Goal: Information Seeking & Learning: Learn about a topic

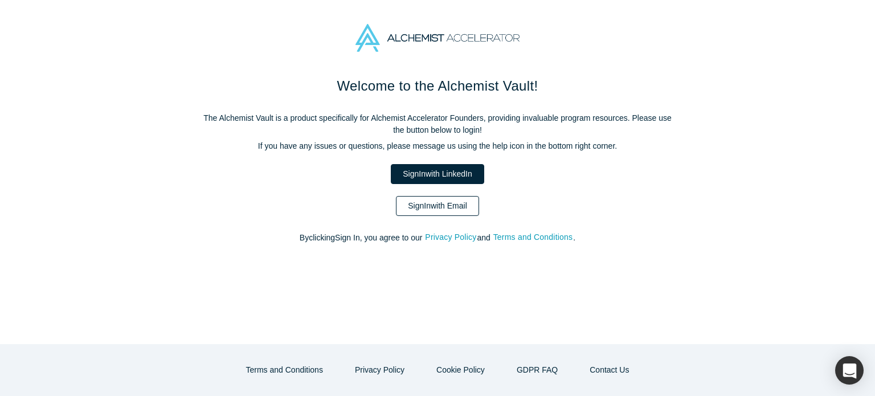
click at [461, 210] on link "Sign In with Email" at bounding box center [437, 206] width 83 height 20
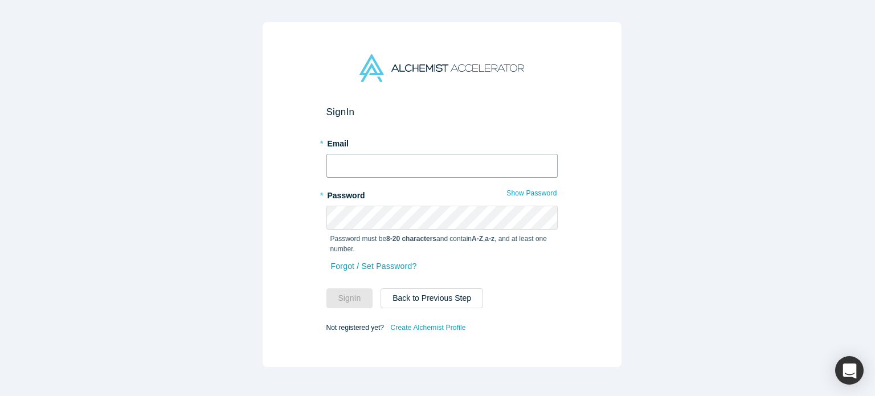
type input "[EMAIL_ADDRESS][DOMAIN_NAME]"
click at [343, 296] on button "Sign In" at bounding box center [349, 298] width 47 height 20
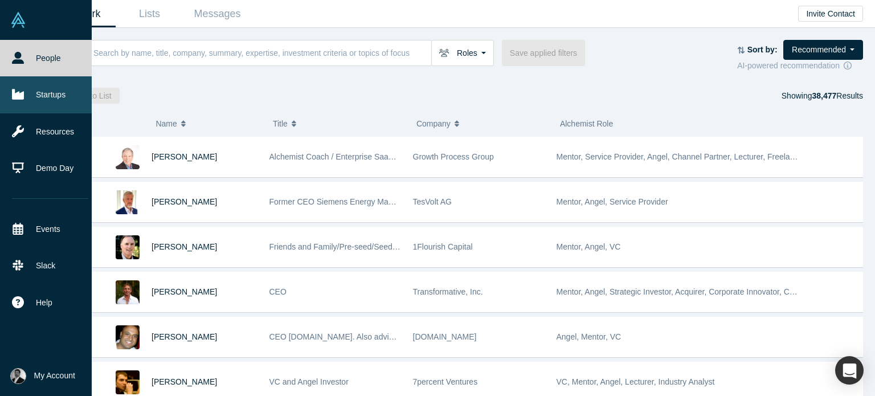
click at [50, 90] on link "Startups" at bounding box center [50, 94] width 100 height 36
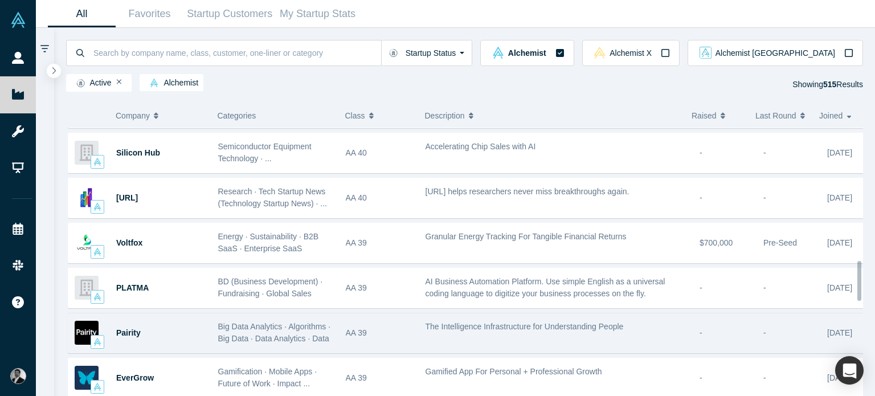
scroll to position [875, 0]
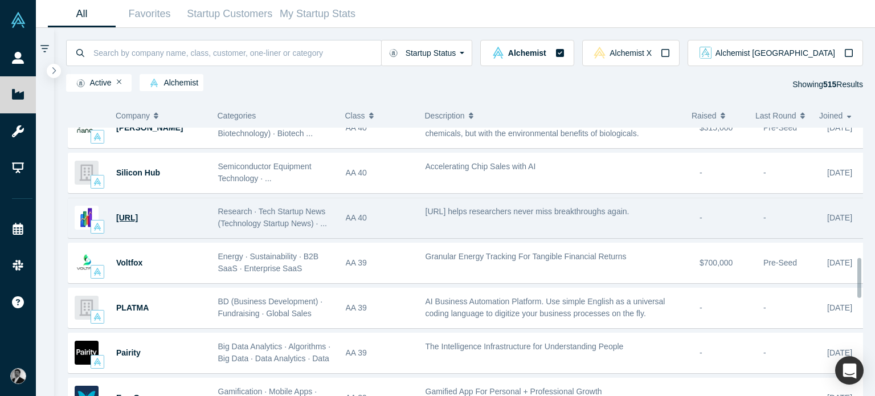
click at [130, 215] on span "[URL]" at bounding box center [127, 217] width 22 height 9
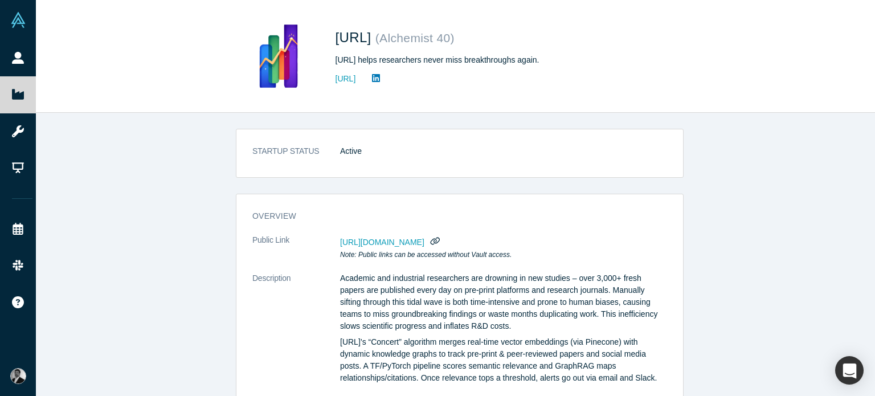
click at [411, 241] on span "[URL][DOMAIN_NAME]" at bounding box center [382, 241] width 84 height 9
click at [424, 244] on span "[URL][DOMAIN_NAME]" at bounding box center [382, 241] width 84 height 9
click at [424, 241] on span "[URL][DOMAIN_NAME]" at bounding box center [382, 241] width 84 height 9
click at [371, 239] on span "[URL][DOMAIN_NAME]" at bounding box center [382, 241] width 84 height 9
click at [440, 240] on icon "button" at bounding box center [434, 240] width 11 height 9
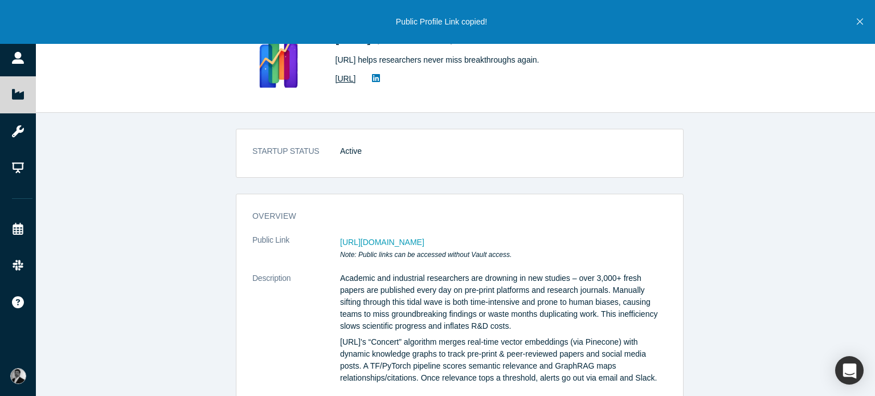
click at [356, 80] on link "[URL]" at bounding box center [345, 79] width 21 height 12
